Goal: Transaction & Acquisition: Purchase product/service

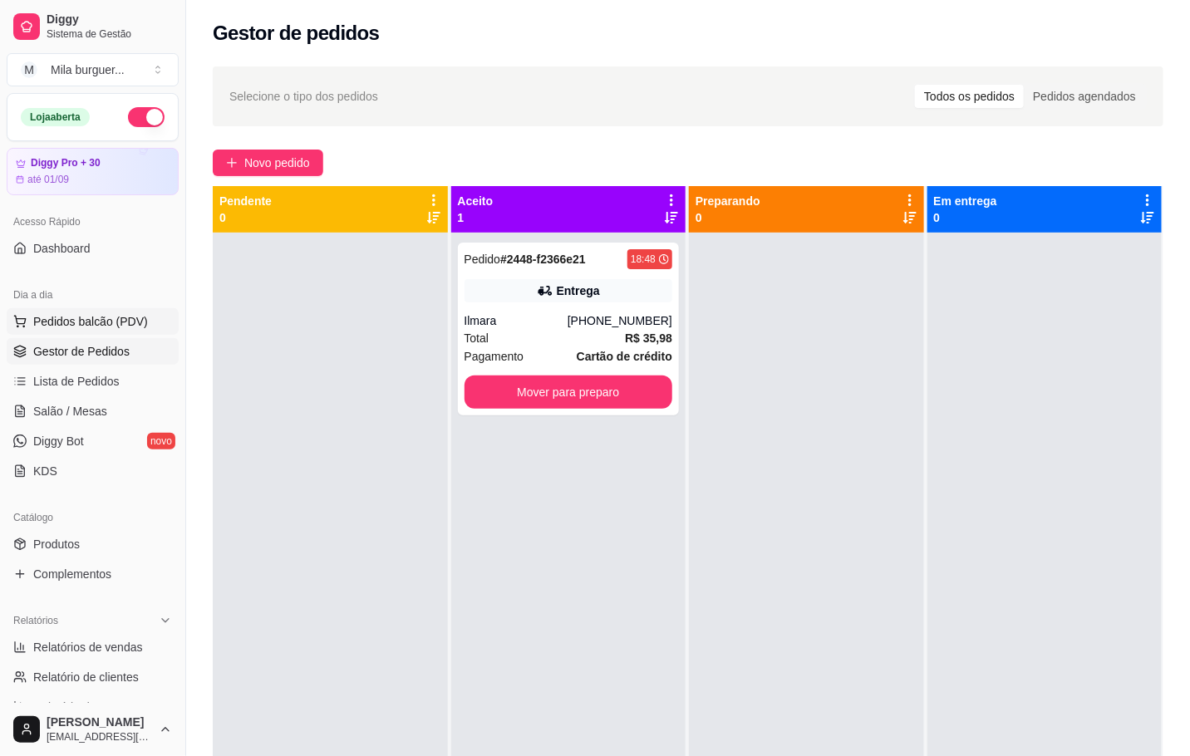
click at [106, 332] on button "Pedidos balcão (PDV)" at bounding box center [93, 321] width 172 height 27
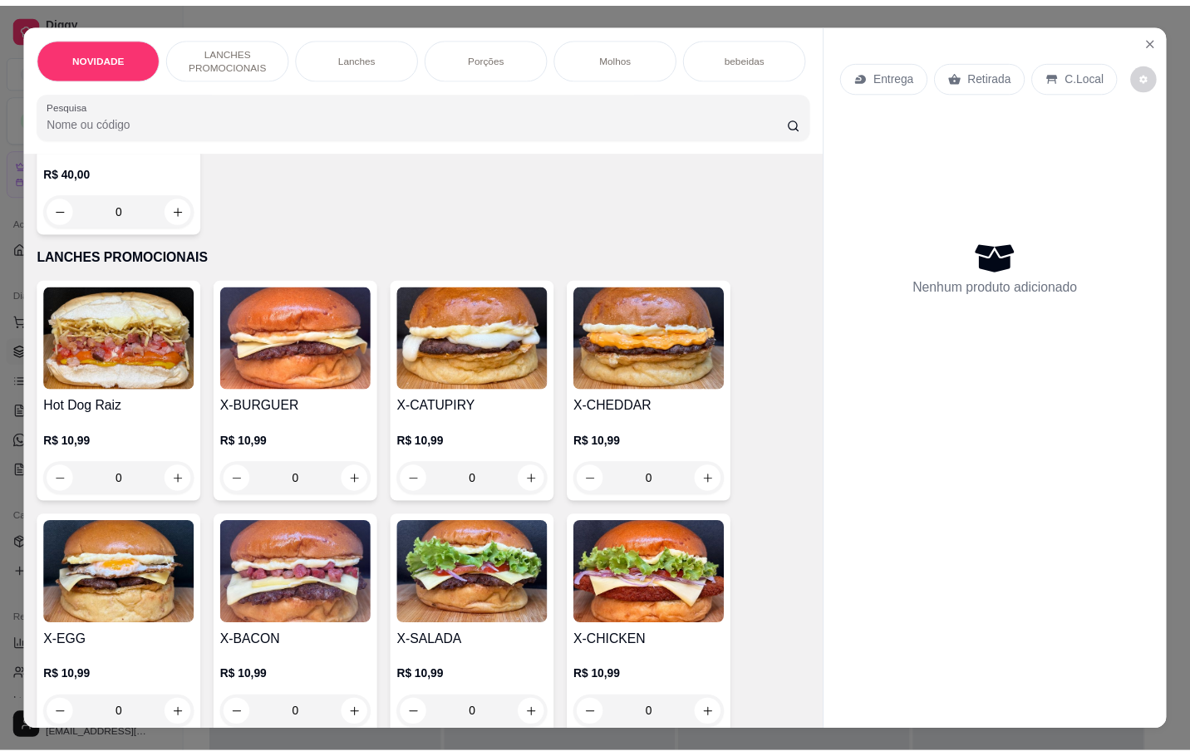
scroll to position [374, 0]
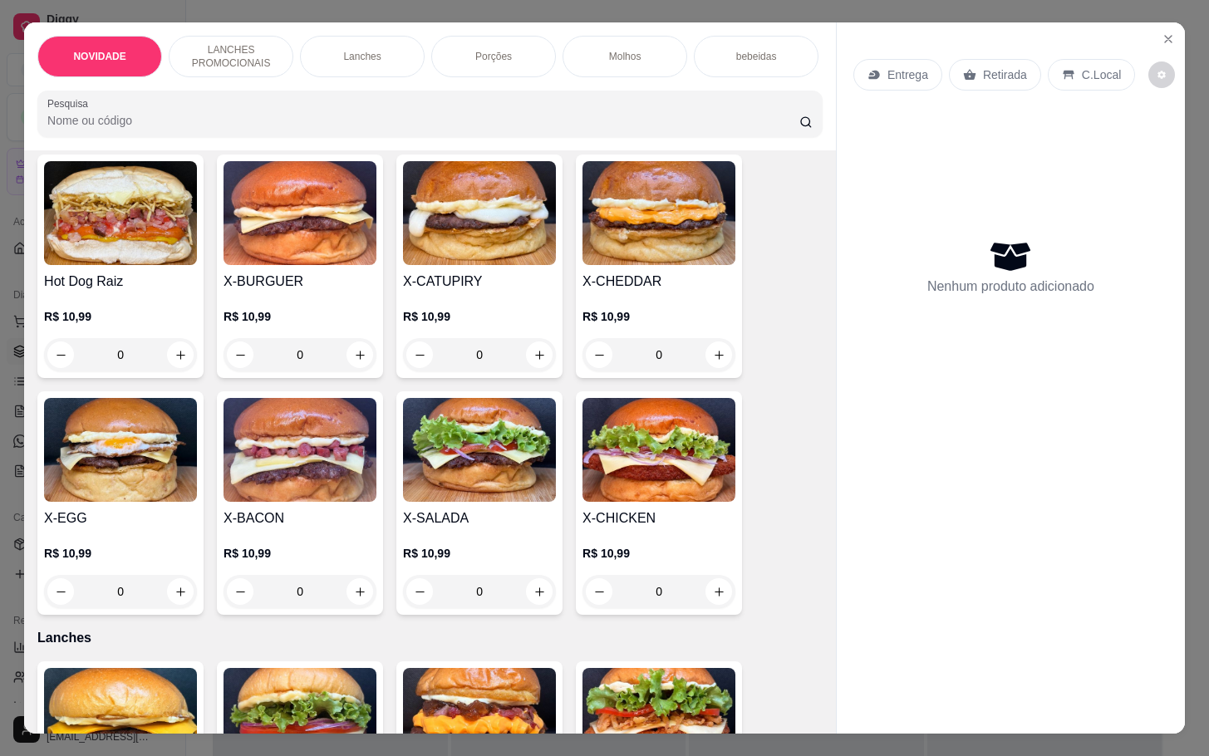
click at [315, 429] on img at bounding box center [299, 450] width 153 height 104
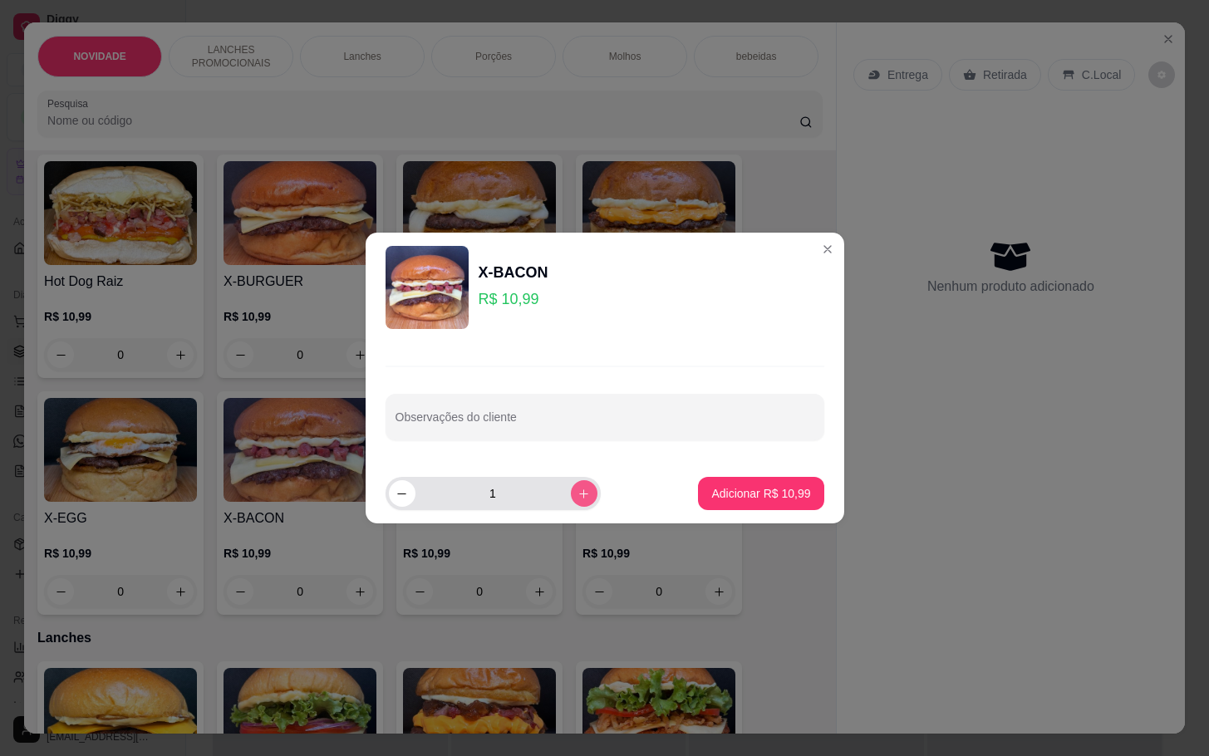
click at [577, 496] on icon "increase-product-quantity" at bounding box center [583, 494] width 12 height 12
type input "2"
click at [698, 489] on button "Adicionar R$ 21,98" at bounding box center [760, 493] width 125 height 33
type input "2"
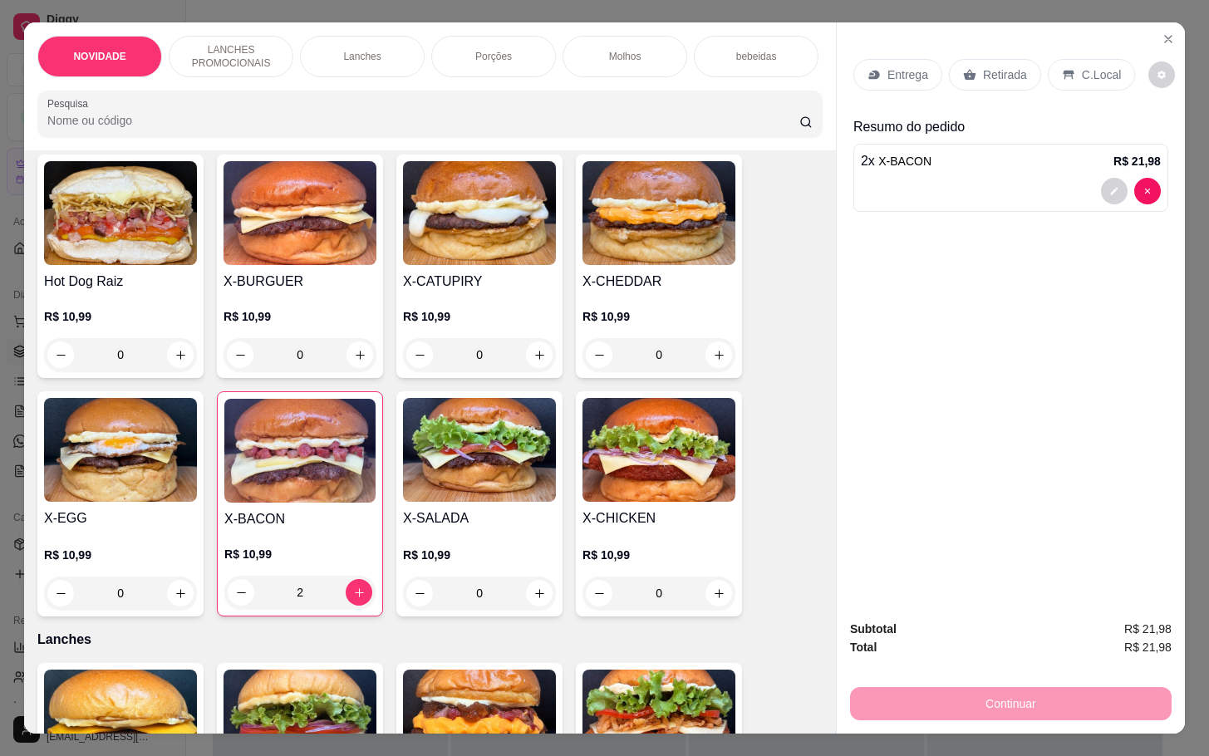
click at [479, 435] on img at bounding box center [479, 450] width 153 height 104
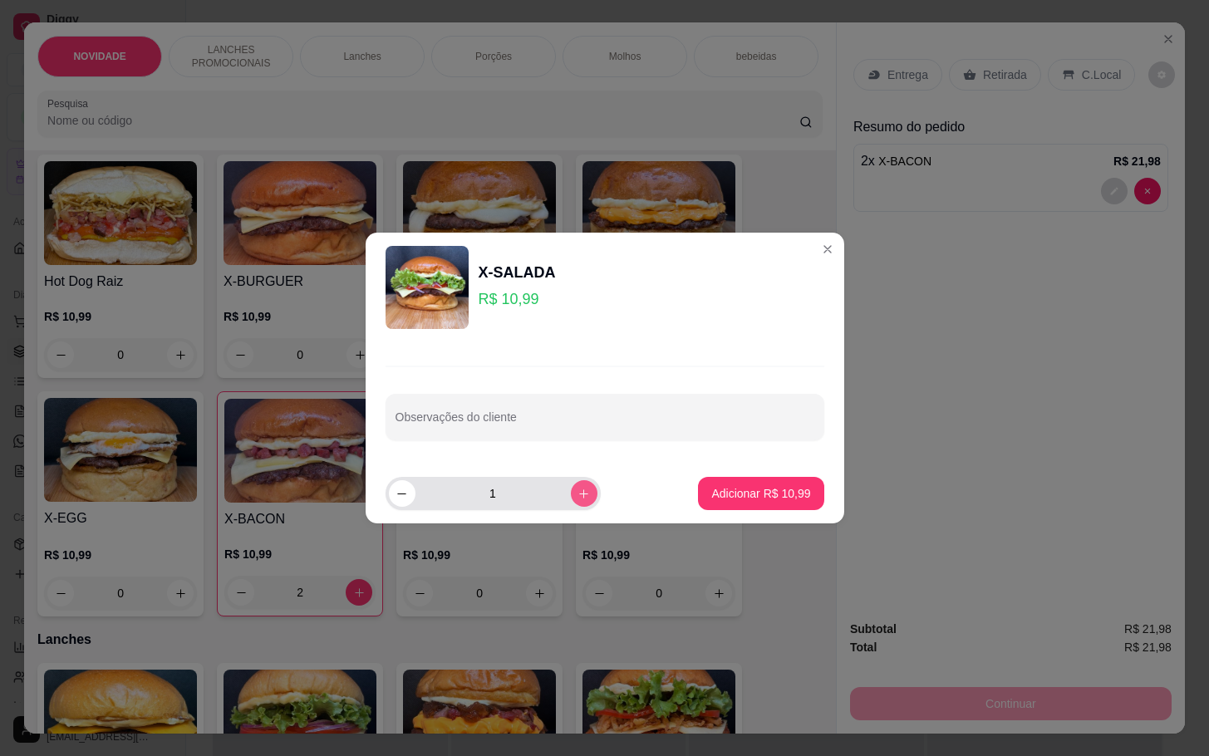
click at [577, 497] on icon "increase-product-quantity" at bounding box center [583, 494] width 12 height 12
type input "2"
click at [711, 498] on p "Adicionar R$ 21,98" at bounding box center [760, 493] width 99 height 17
type input "2"
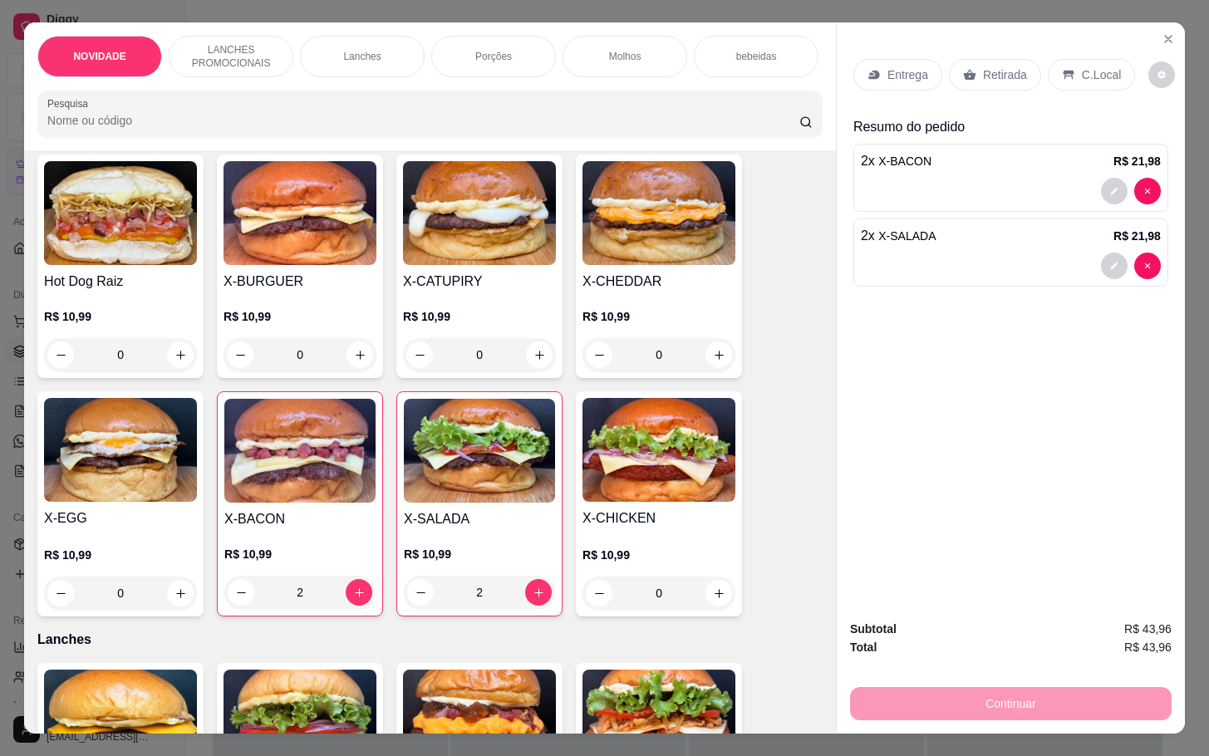
click at [963, 68] on icon at bounding box center [969, 74] width 13 height 13
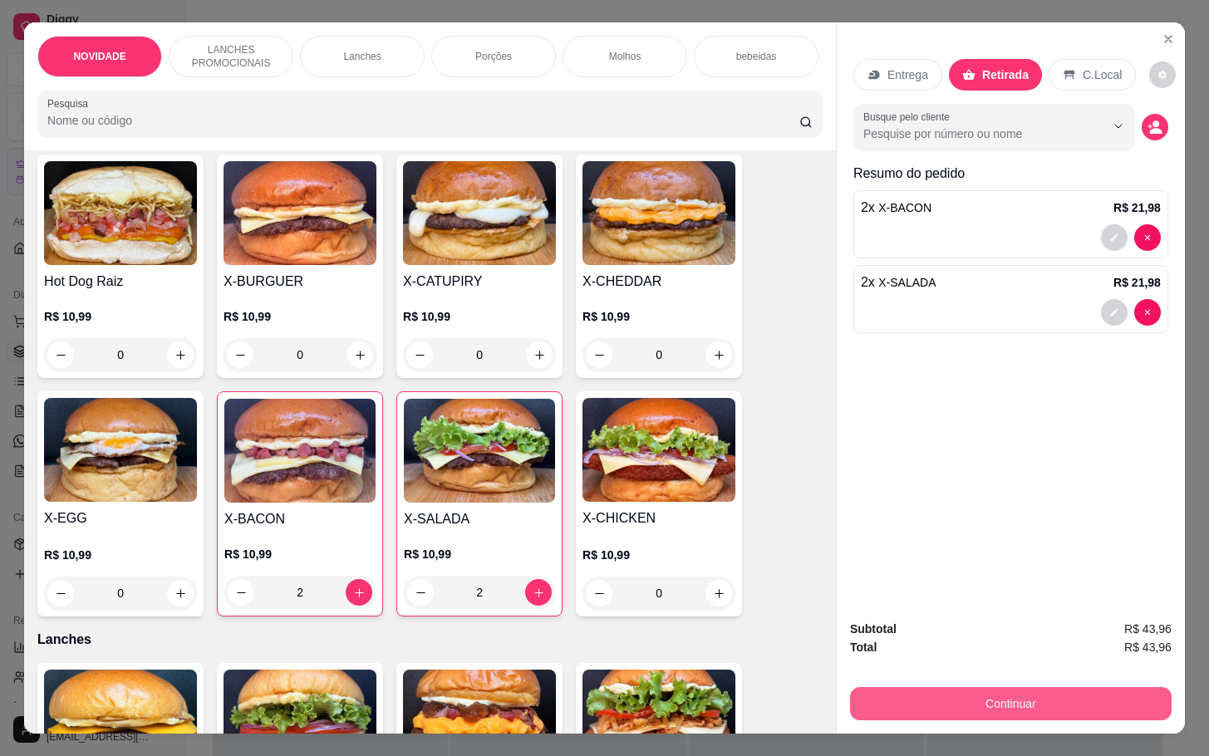
click at [911, 698] on button "Continuar" at bounding box center [1011, 703] width 322 height 33
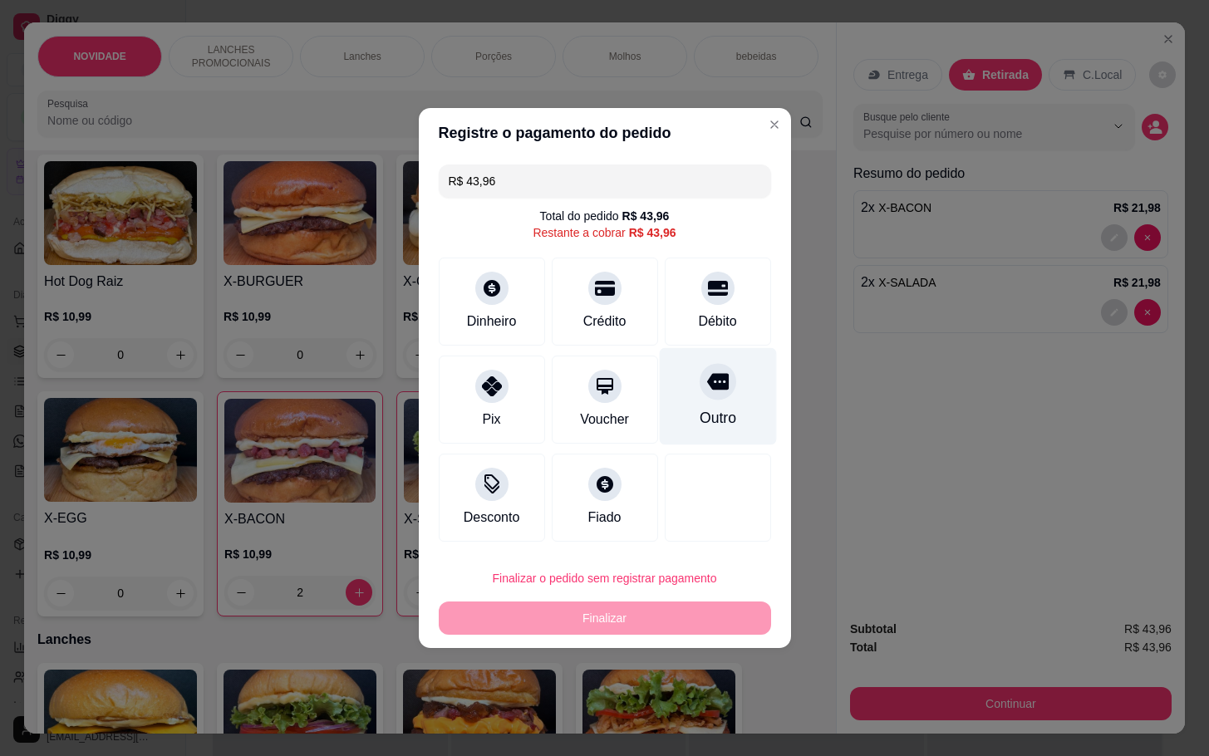
click at [706, 391] on icon at bounding box center [717, 382] width 22 height 22
type input "R$ 0,00"
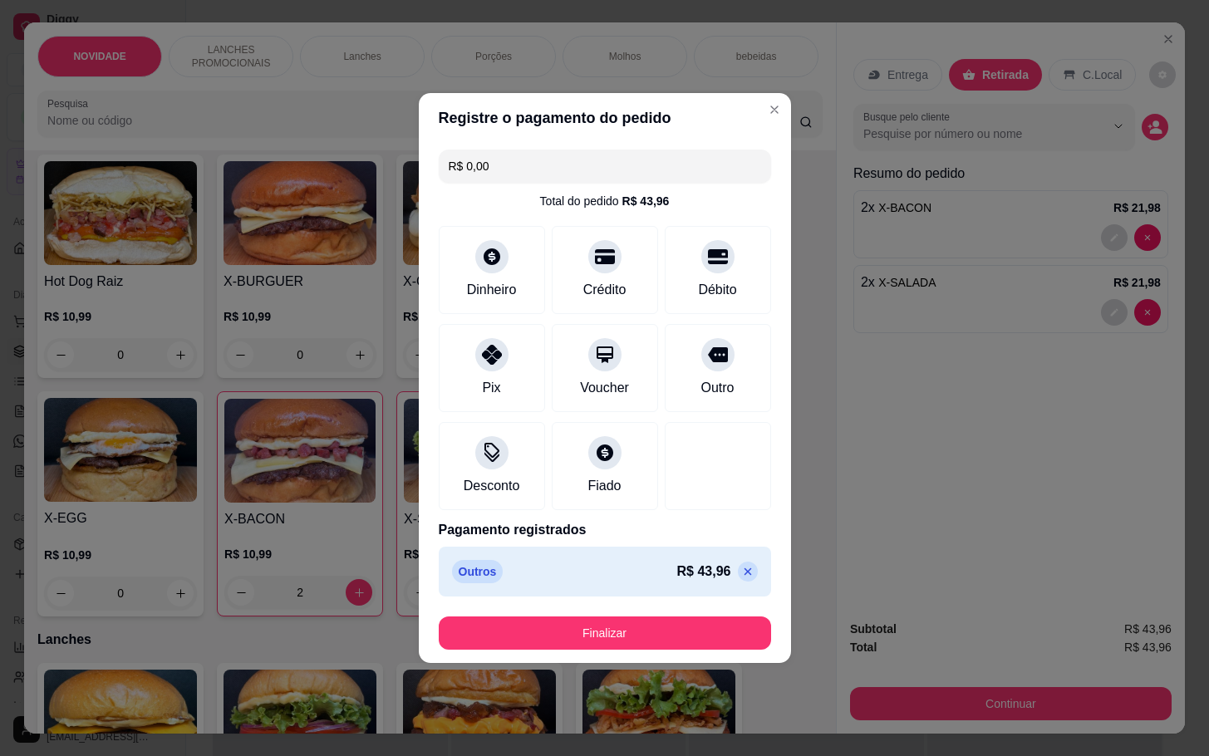
click at [701, 638] on button "Finalizar" at bounding box center [605, 632] width 332 height 33
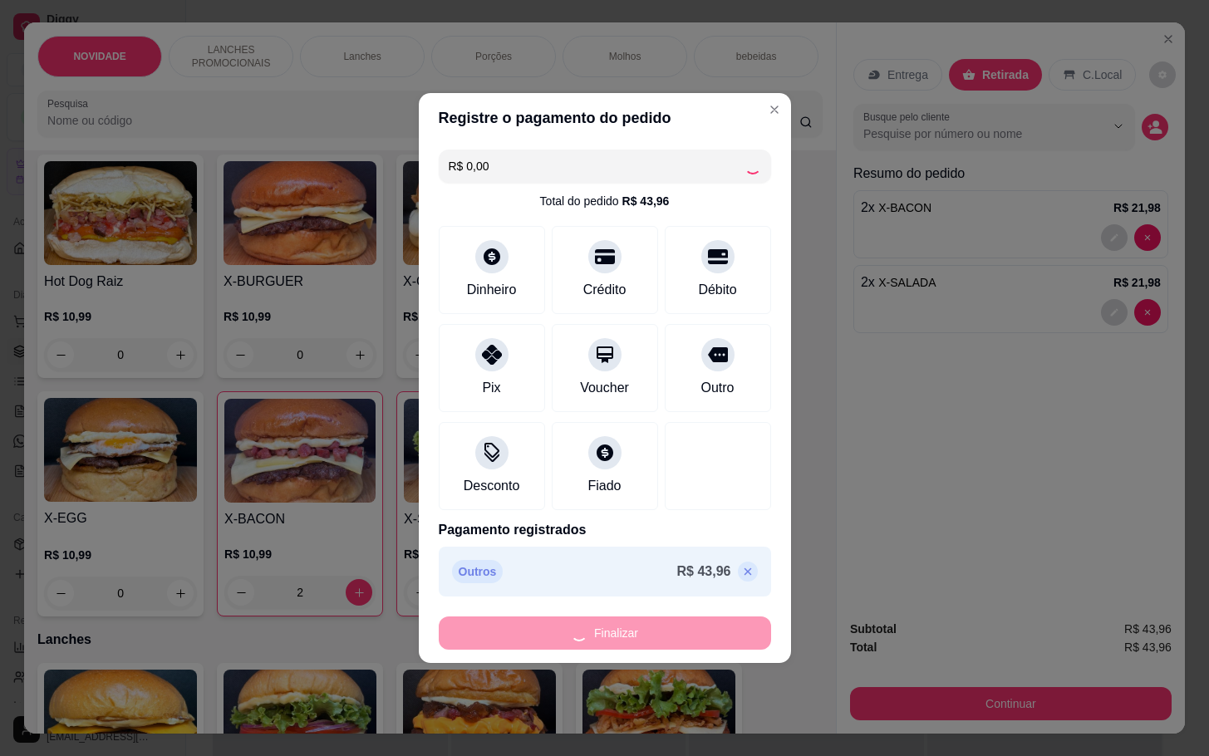
type input "0"
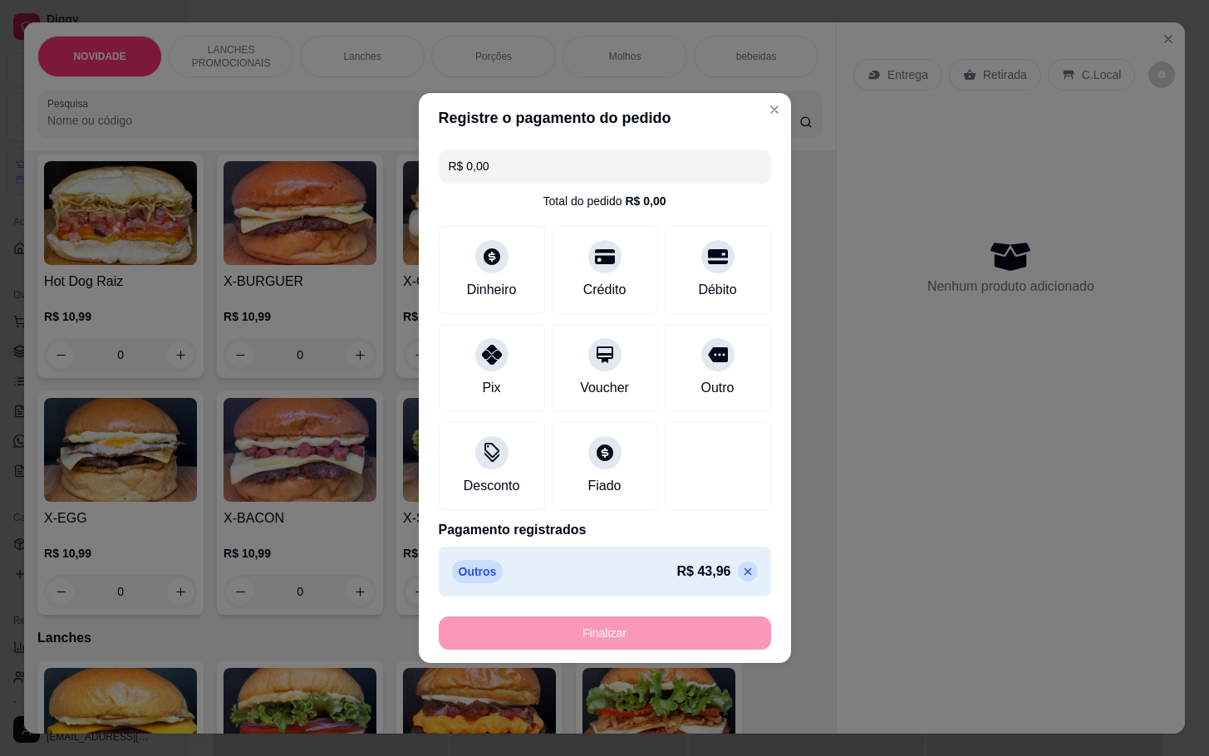
type input "-R$ 43,96"
